Goal: Task Accomplishment & Management: Manage account settings

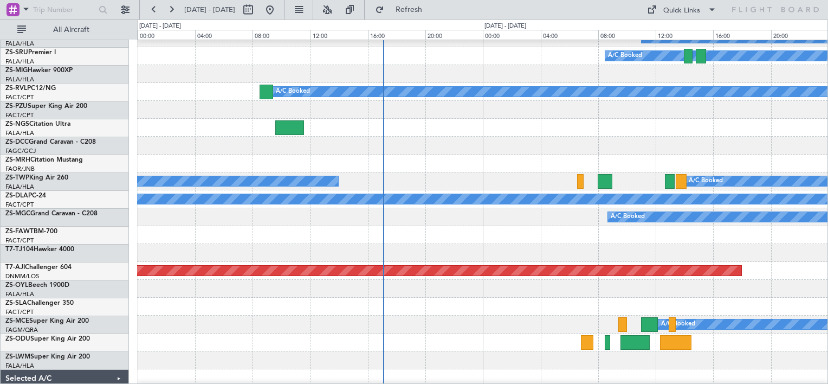
scroll to position [300, 0]
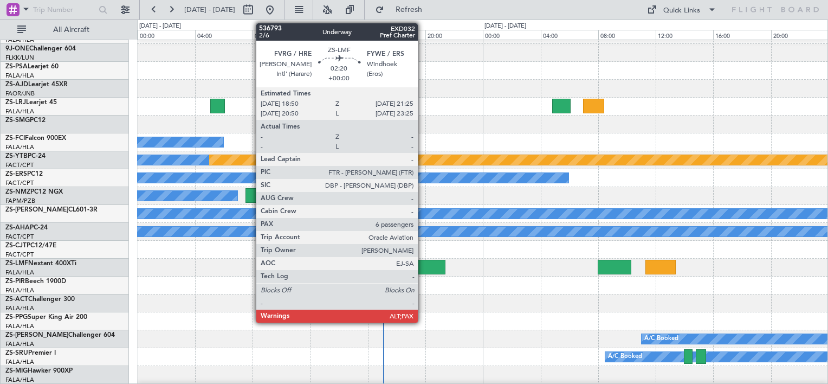
click at [423, 268] on div at bounding box center [426, 266] width 37 height 15
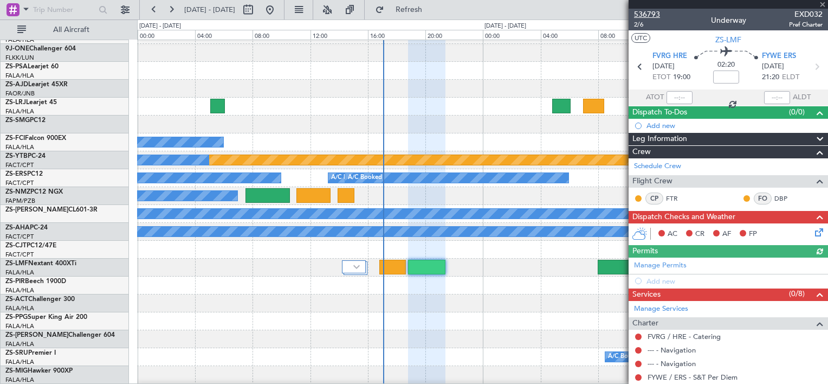
click at [648, 14] on span "536793" at bounding box center [647, 14] width 26 height 11
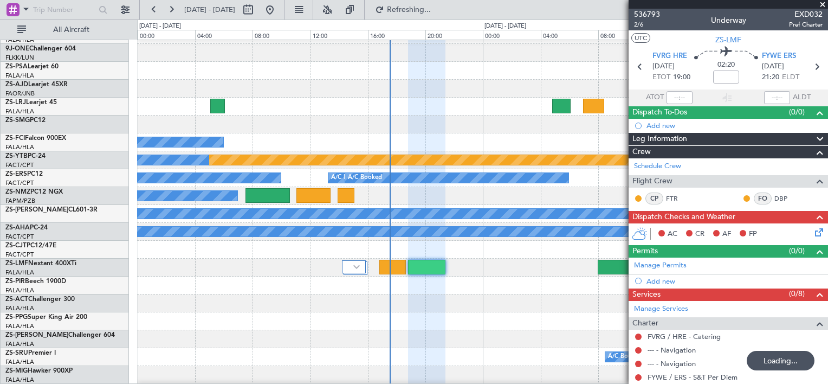
click at [822, 3] on span at bounding box center [822, 5] width 11 height 10
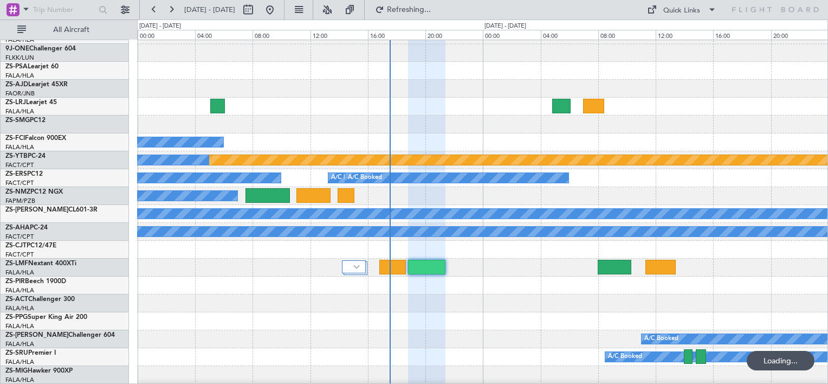
type input "0"
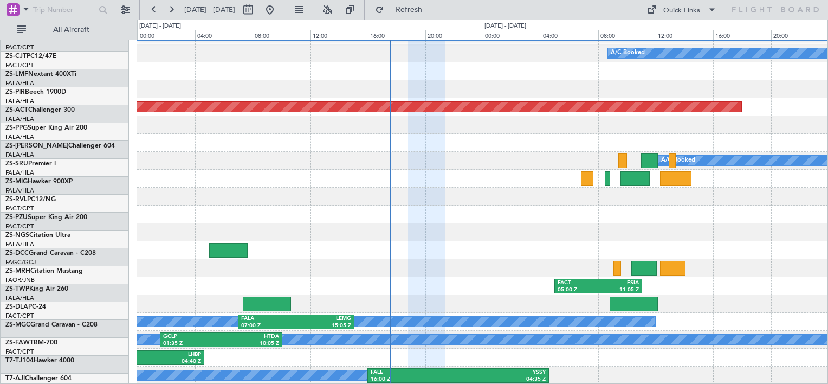
scroll to position [764, 0]
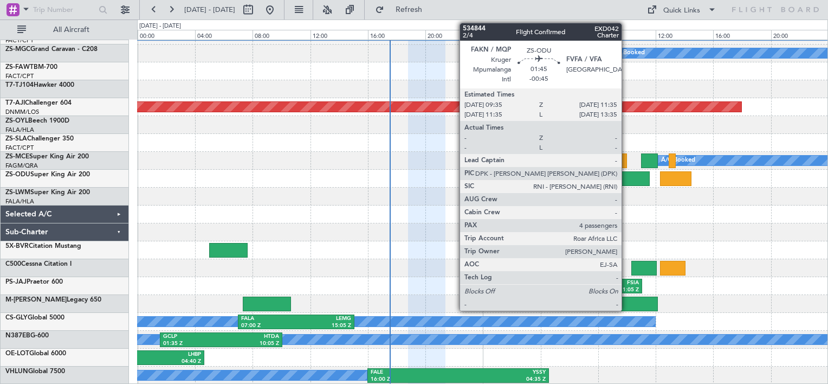
click at [626, 181] on div at bounding box center [634, 178] width 29 height 15
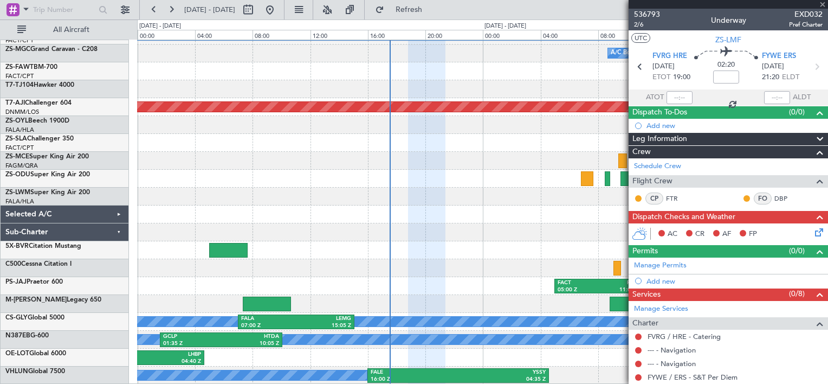
type input "-00:45"
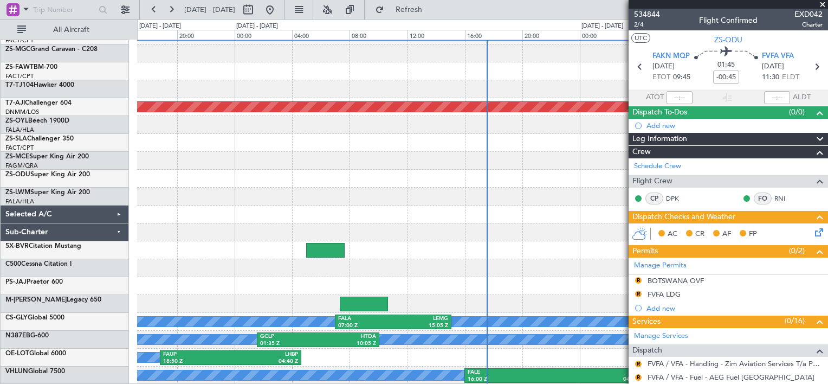
click at [722, 8] on fb-app "[DATE] - [DATE] Refresh Quick Links All Aircraft A/C Booked A/C Booked A/C Book…" at bounding box center [414, 195] width 828 height 375
click at [651, 13] on span "534844" at bounding box center [647, 14] width 26 height 11
click at [823, 3] on span at bounding box center [822, 5] width 11 height 10
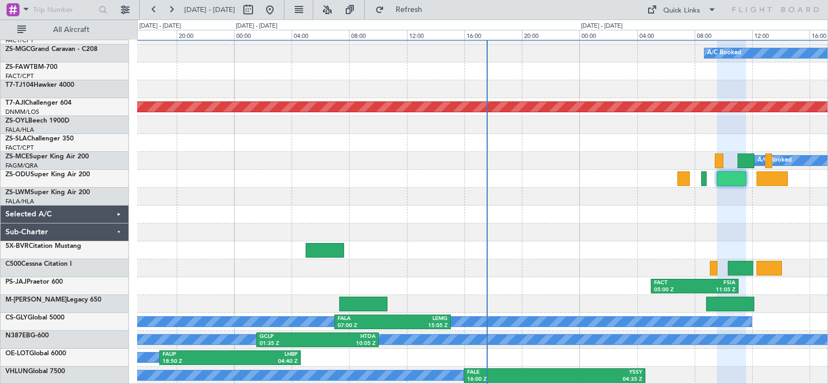
type input "0"
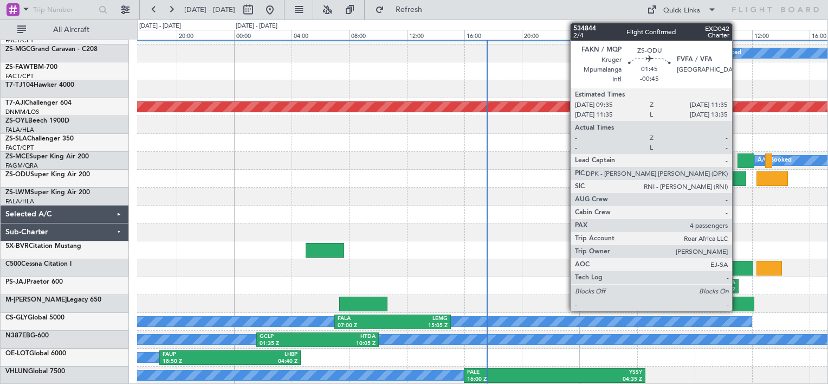
click at [737, 177] on div at bounding box center [731, 178] width 29 height 15
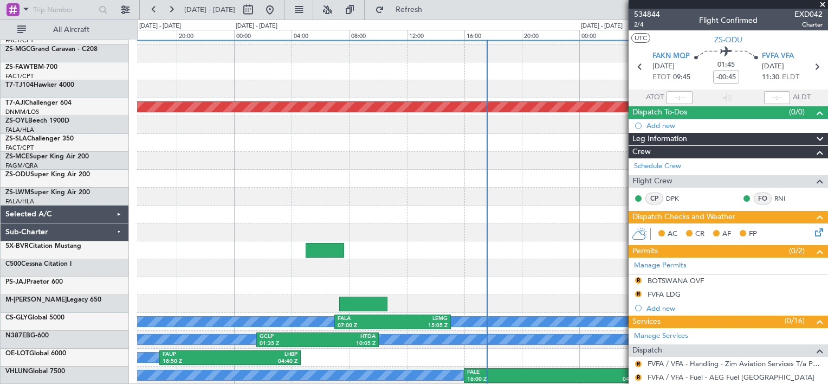
scroll to position [464, 0]
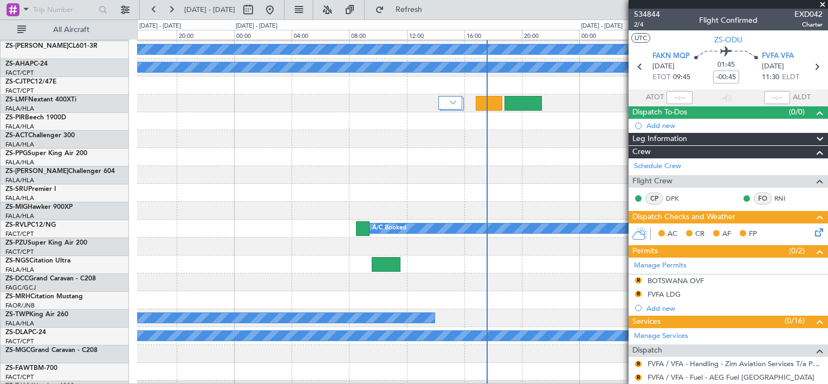
click at [823, 3] on span at bounding box center [822, 5] width 11 height 10
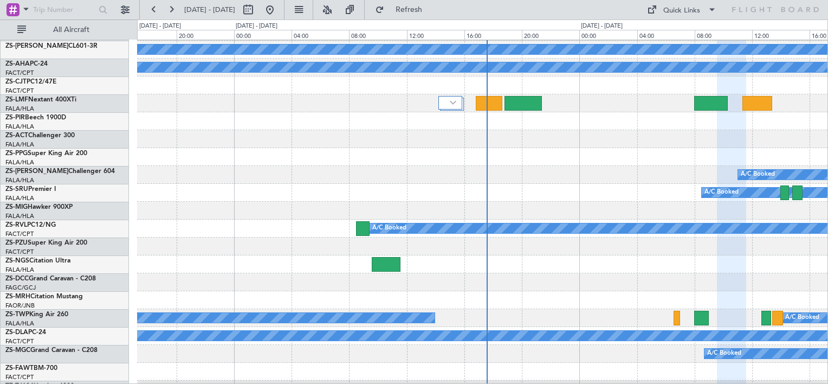
type input "0"
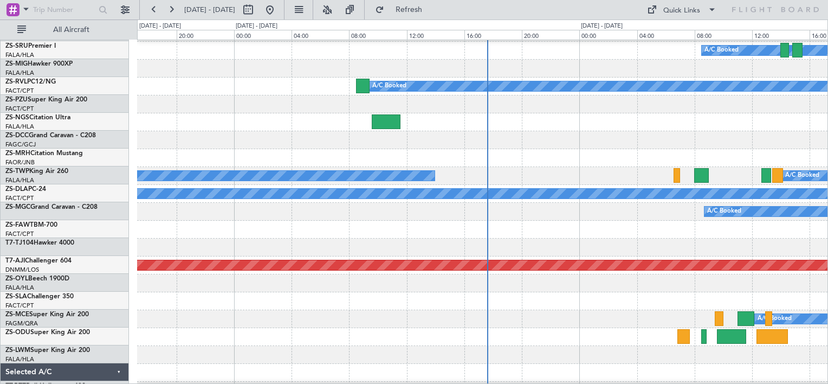
scroll to position [628, 0]
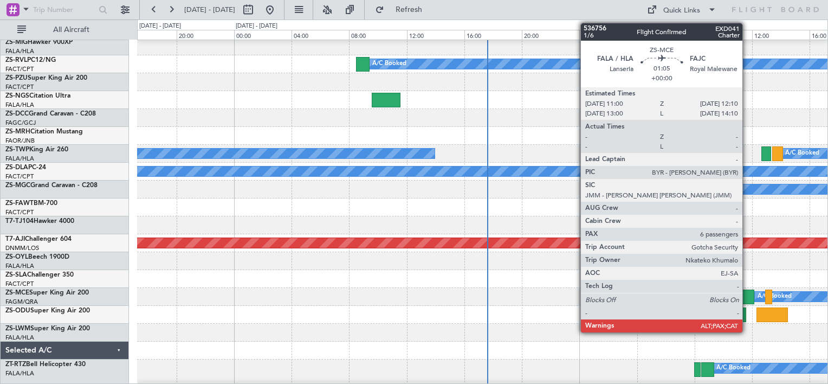
click at [747, 296] on div at bounding box center [745, 296] width 17 height 15
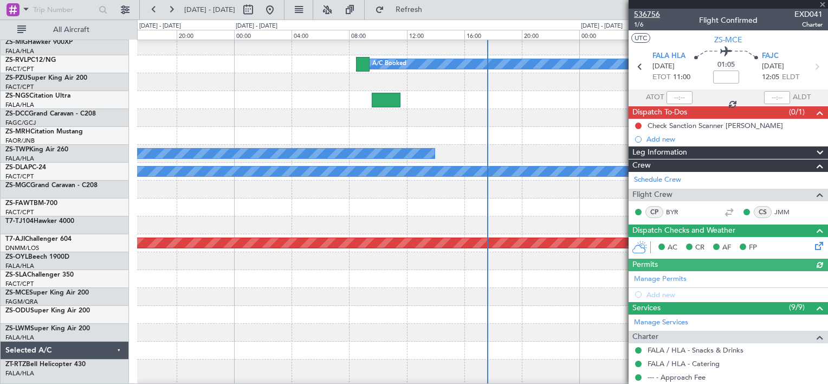
click at [641, 14] on span "536756" at bounding box center [647, 14] width 26 height 11
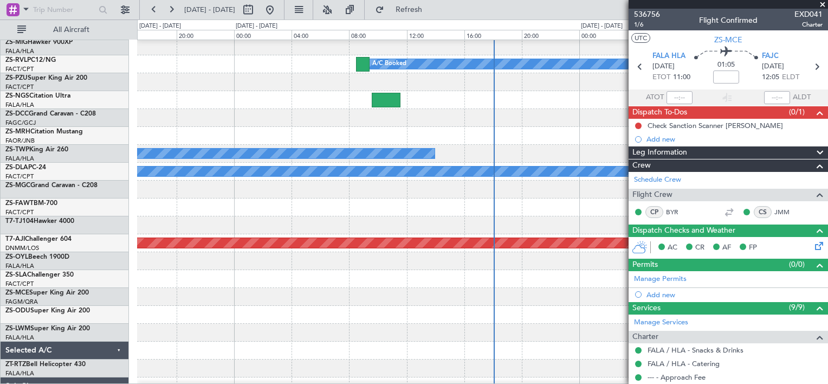
click at [823, 6] on span at bounding box center [822, 5] width 11 height 10
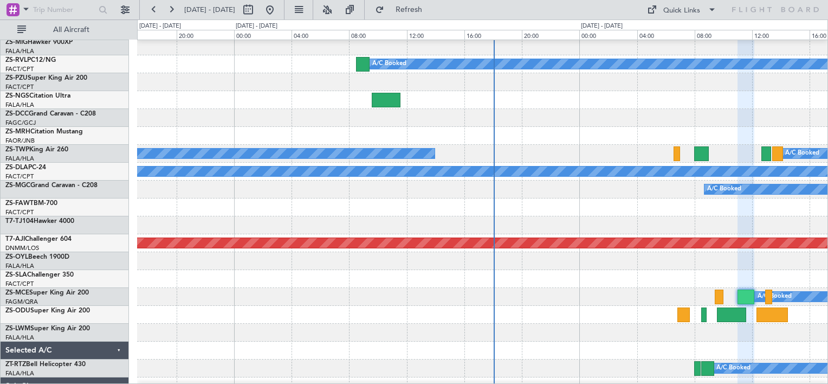
type input "0"
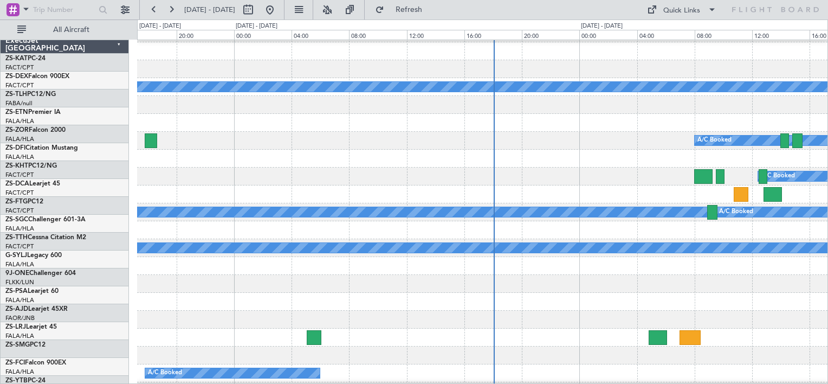
scroll to position [0, 0]
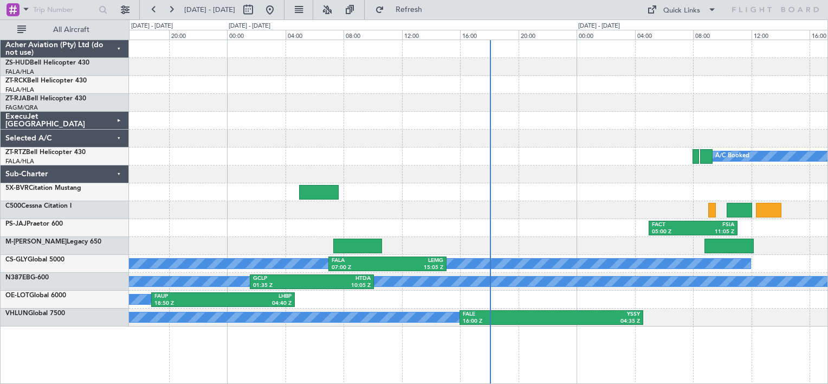
click at [119, 114] on div "ExecuJet [GEOGRAPHIC_DATA]" at bounding box center [65, 121] width 128 height 18
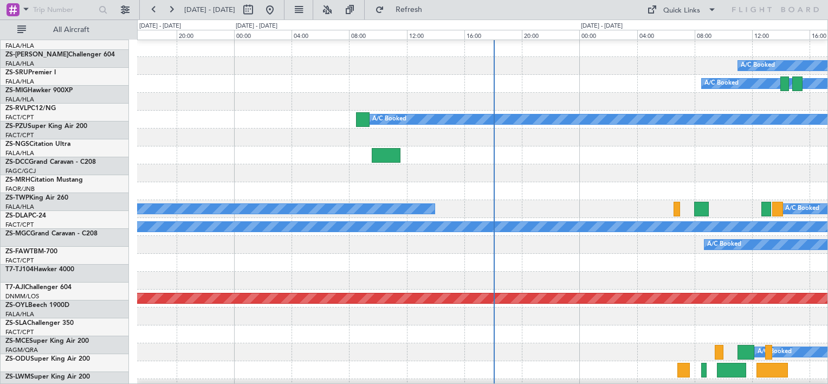
scroll to position [585, 0]
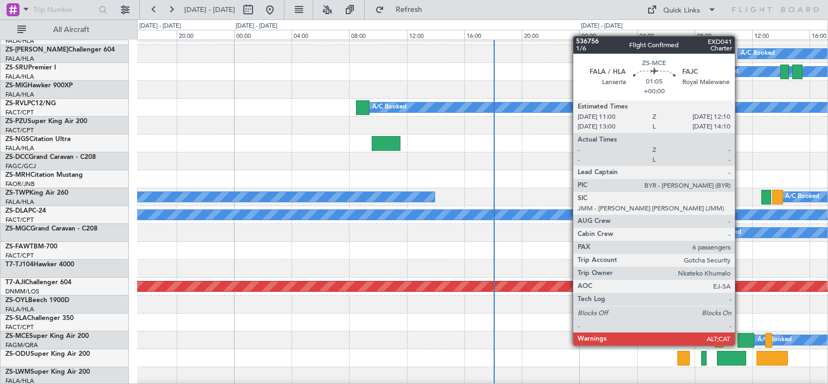
click at [739, 334] on div at bounding box center [745, 340] width 17 height 15
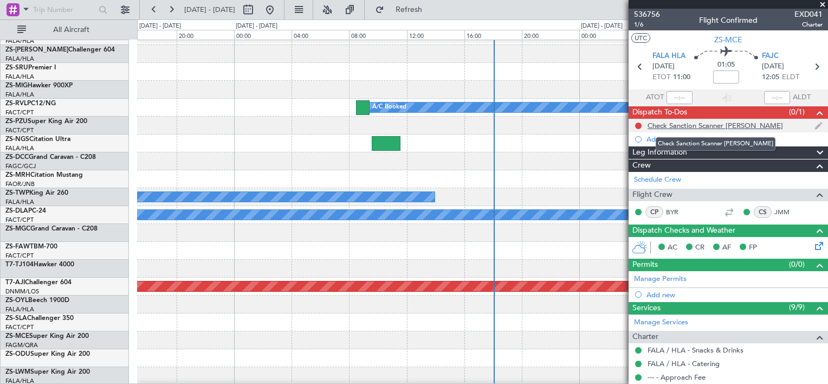
click at [687, 127] on div "Check Sanction Scanner [PERSON_NAME]" at bounding box center [714, 125] width 135 height 9
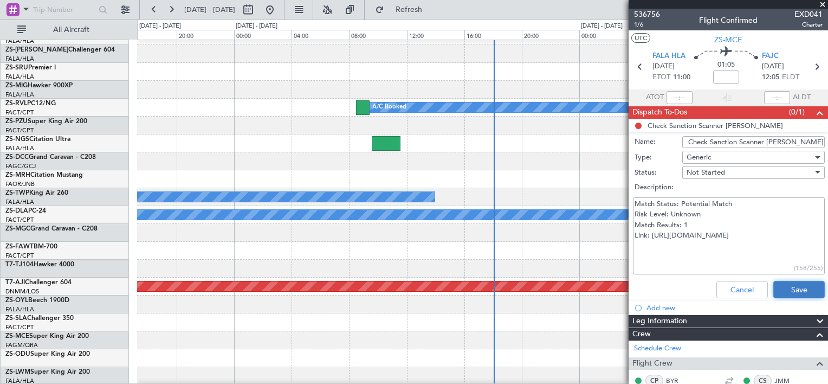
click at [775, 284] on button "Save" at bounding box center [798, 289] width 51 height 17
